Goal: Use online tool/utility: Utilize a website feature to perform a specific function

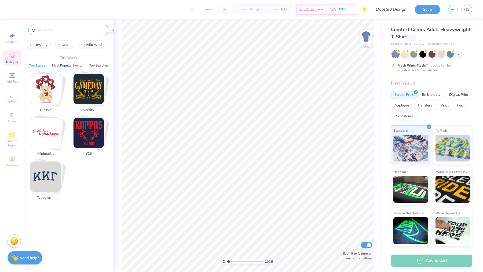
click at [93, 30] on input "text" at bounding box center [71, 29] width 69 height 5
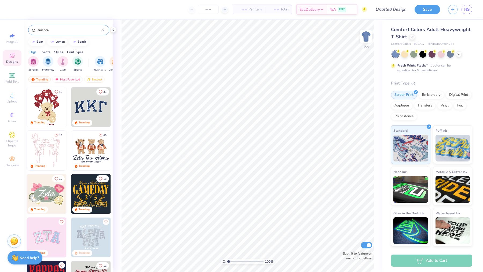
type input "america"
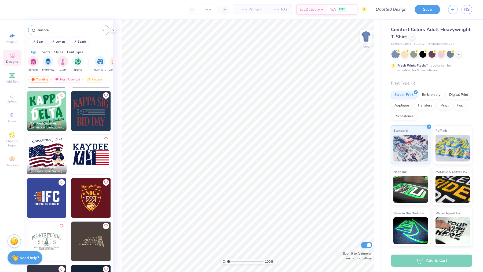
scroll to position [647, 0]
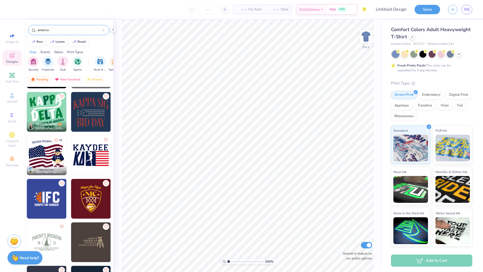
click at [48, 157] on div at bounding box center [6, 156] width 119 height 40
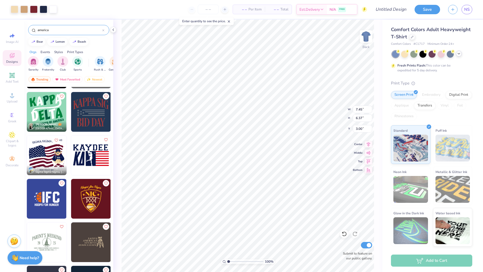
click at [461, 55] on icon at bounding box center [459, 54] width 4 height 4
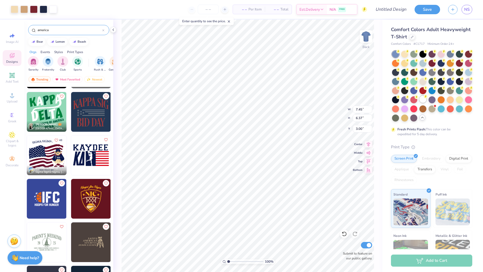
click at [420, 100] on div at bounding box center [423, 99] width 7 height 7
type input "6.07"
type input "0.72"
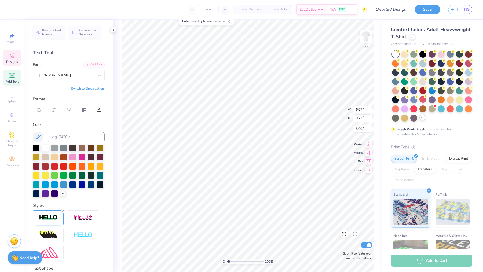
type textarea "LAMBDA CHI ALPHA"
type input "3.03"
type input "0.25"
type input "9.12"
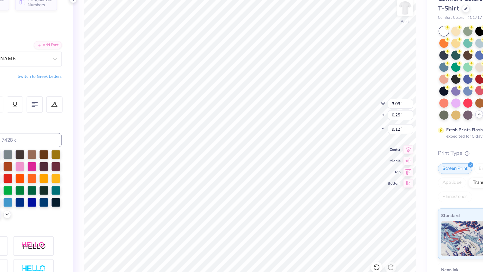
scroll to position [0, 0]
type textarea "AMERICAN CHALLENGE 2025"
type textarea "A"
type textarea "Lxa"
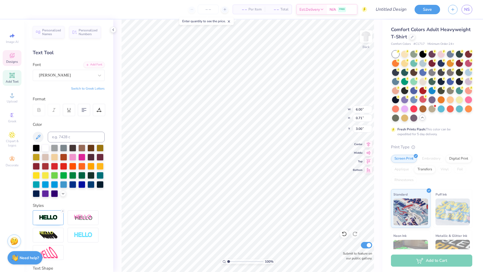
type input "7.23"
type input "0.86"
type input "4.09"
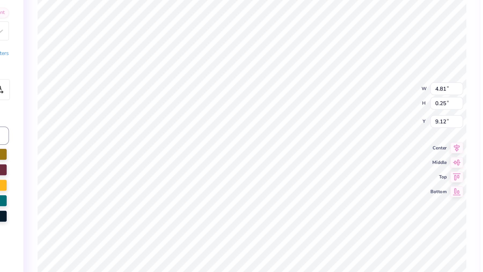
type input "9.63"
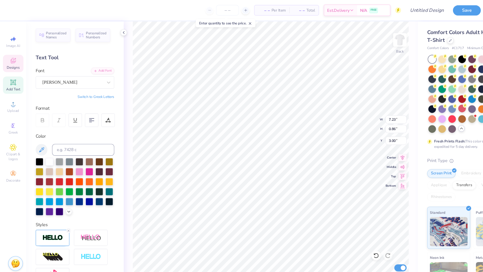
type input "7.40"
type input "3.36"
type input "4.21"
type input "4.01"
